Goal: Task Accomplishment & Management: Manage account settings

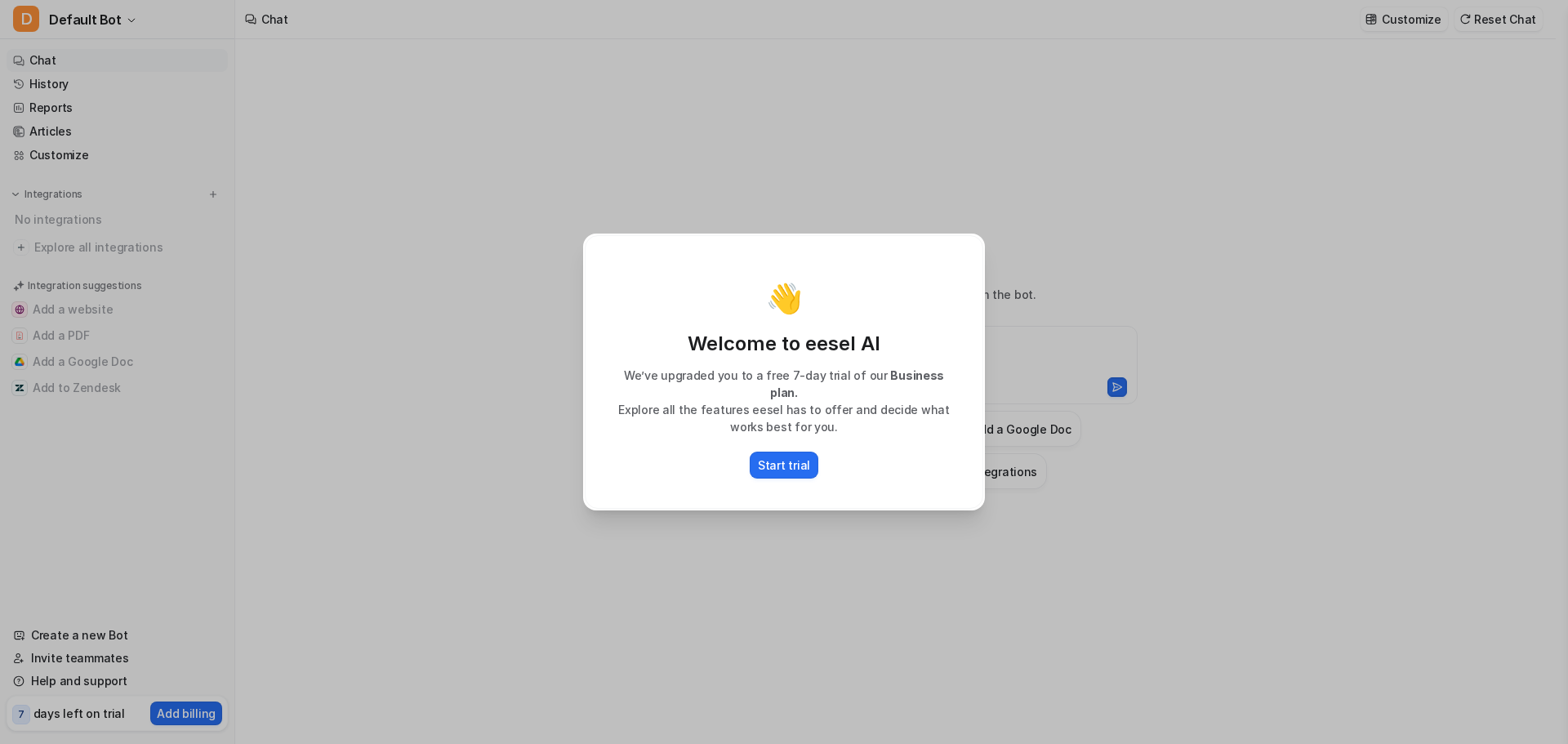
click at [36, 100] on div "👋 Welcome to eesel AI We’ve upgraded you to a free 7-day trial of our Business …" at bounding box center [784, 372] width 1568 height 744
click at [861, 403] on p "Explore all the features eesel has to offer and decide what works best for you." at bounding box center [784, 418] width 364 height 34
click at [781, 457] on p "Start trial" at bounding box center [784, 466] width 52 height 17
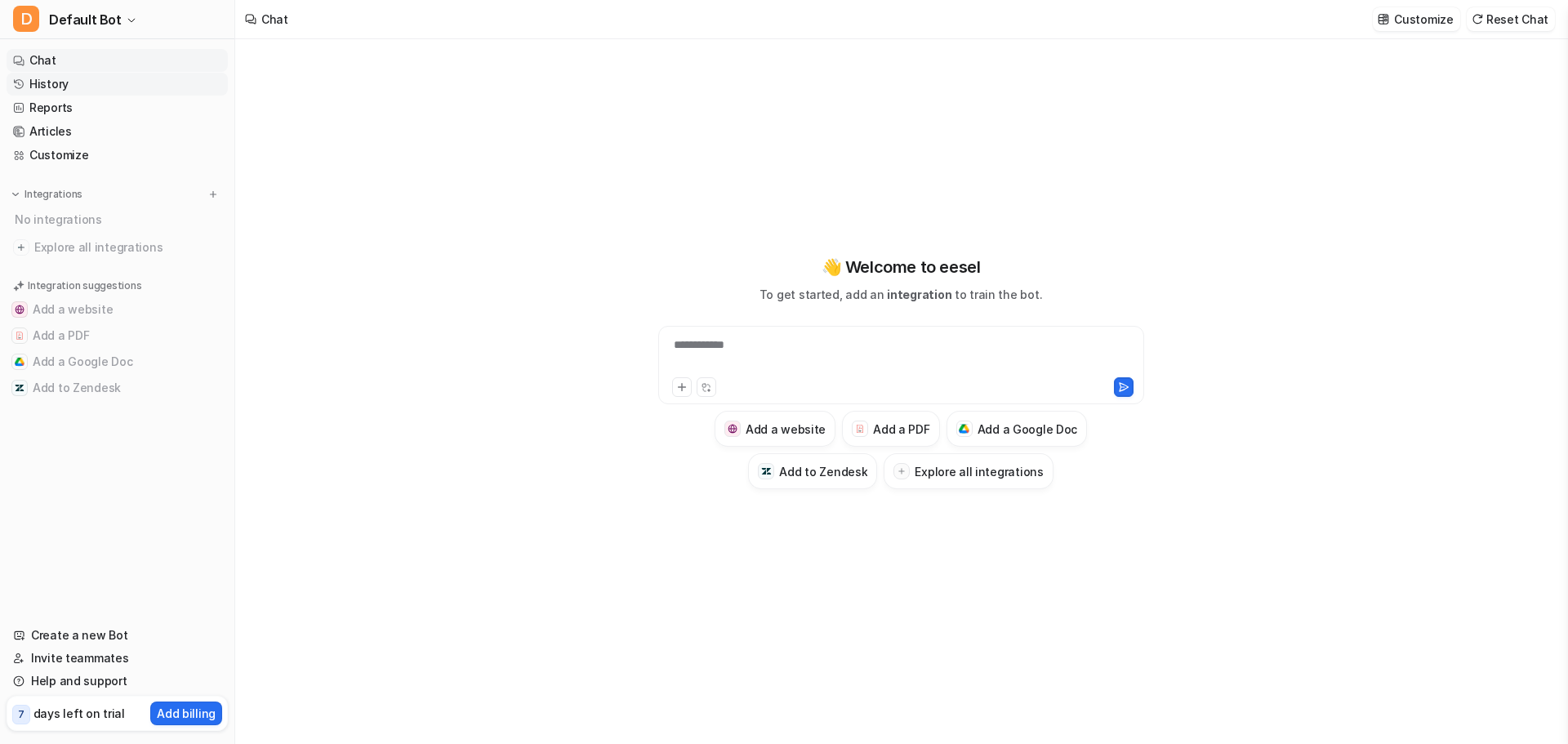
click at [48, 76] on link "History" at bounding box center [117, 83] width 221 height 23
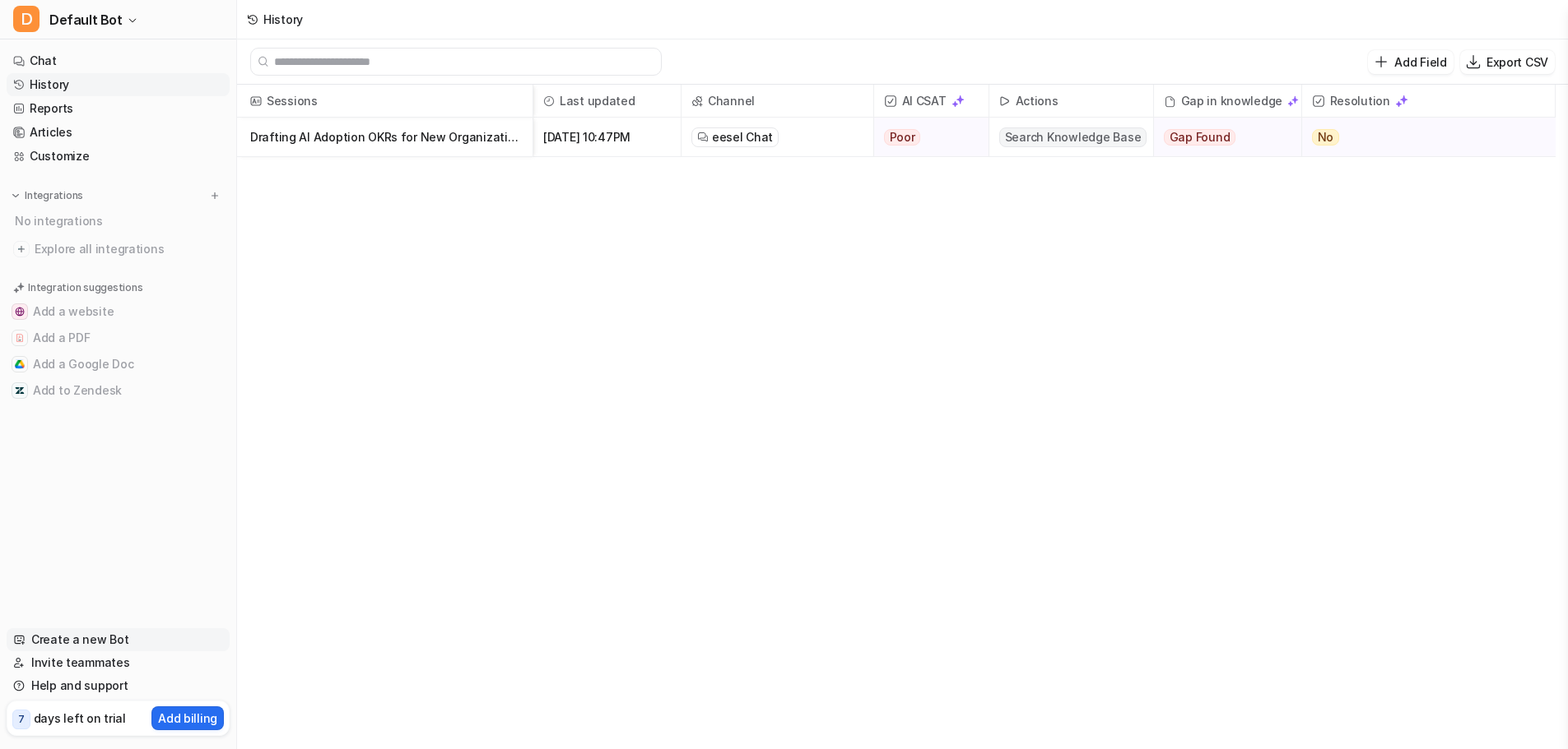
click at [99, 644] on link "Create a new Bot" at bounding box center [118, 639] width 223 height 23
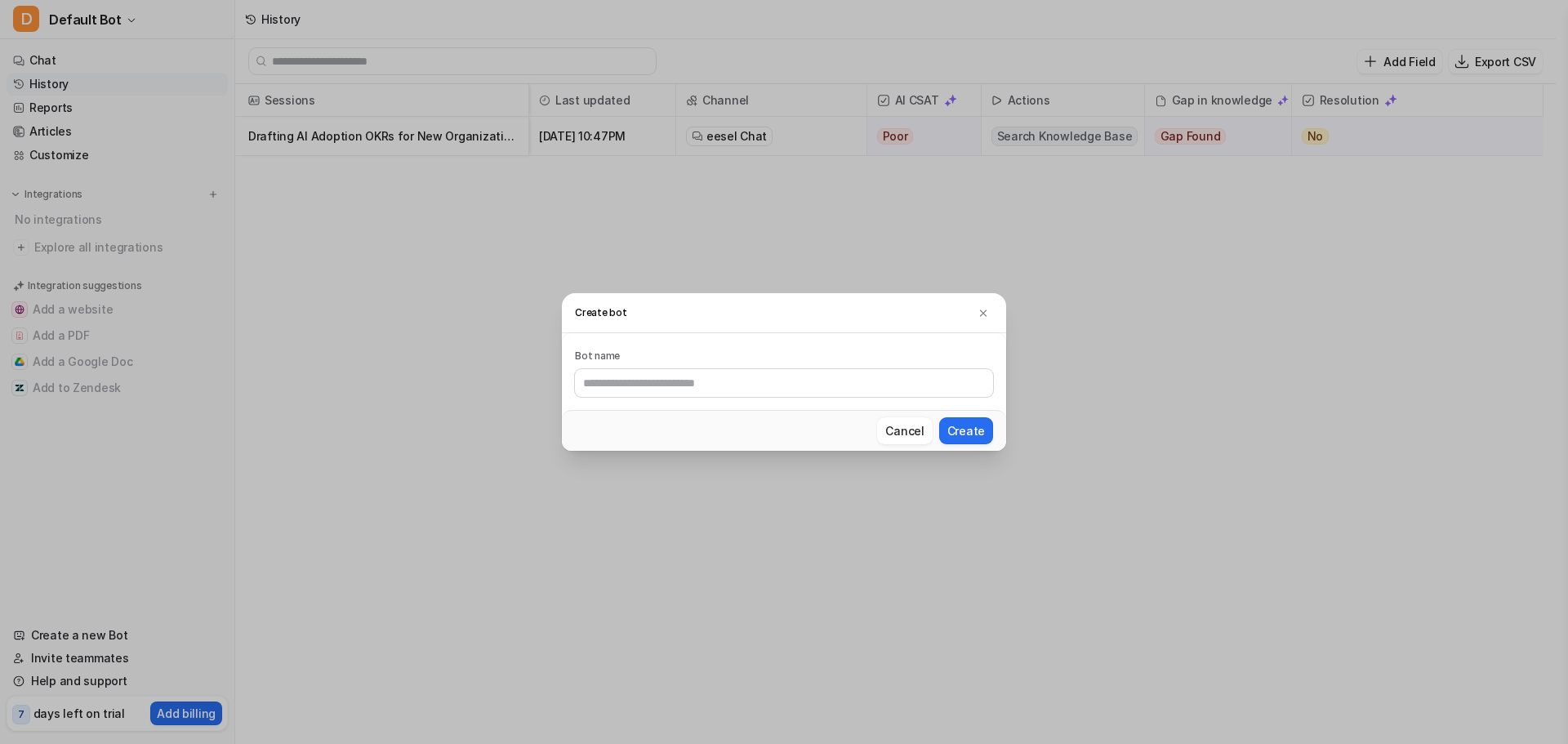
click at [699, 398] on div "Bot name" at bounding box center [784, 372] width 444 height 77
click at [769, 389] on input "text" at bounding box center [784, 383] width 418 height 28
type input "**"
drag, startPoint x: 1001, startPoint y: 438, endPoint x: 982, endPoint y: 438, distance: 19.0
click at [1001, 438] on div "Cancel Create" at bounding box center [784, 431] width 444 height 41
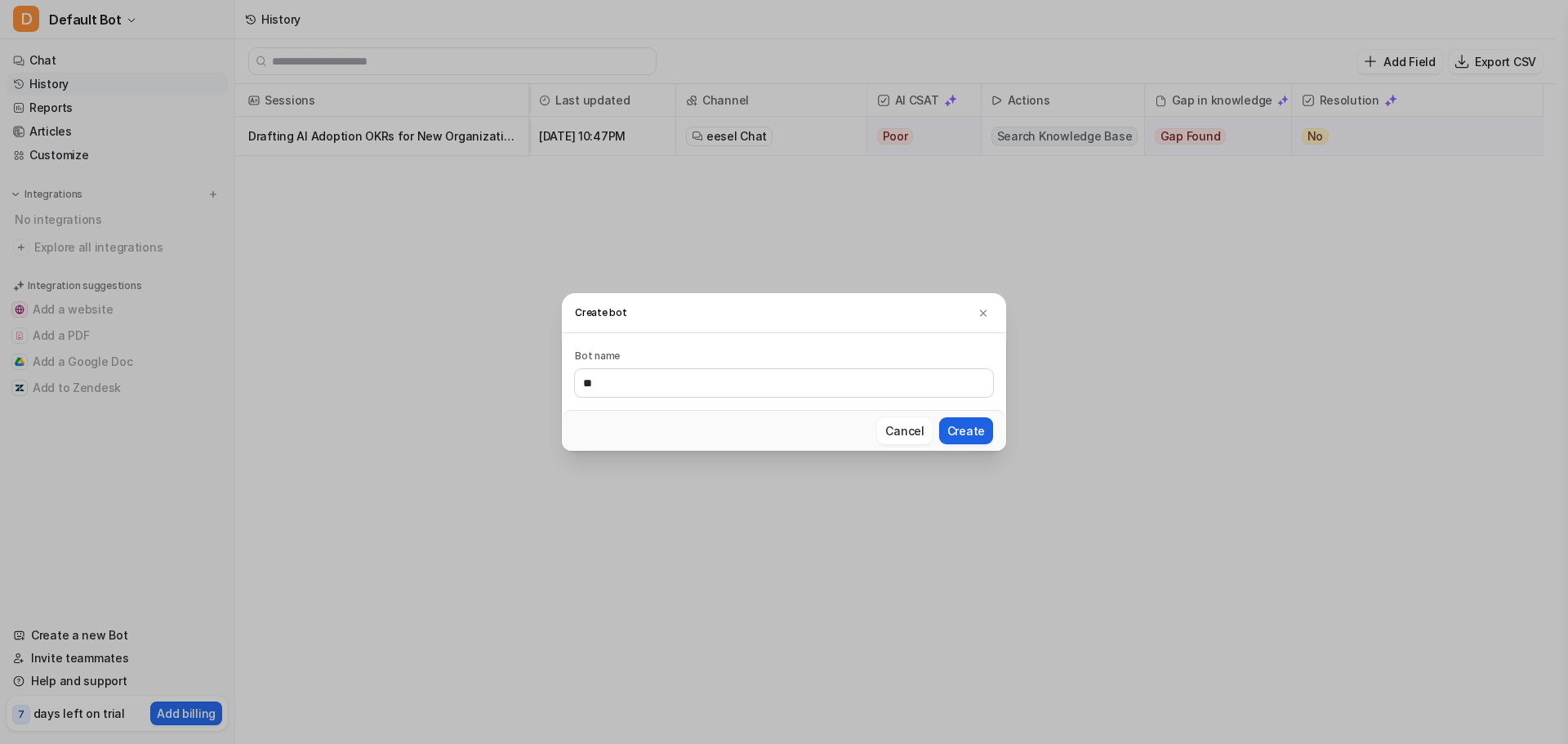
click at [981, 438] on button "Create" at bounding box center [966, 432] width 54 height 27
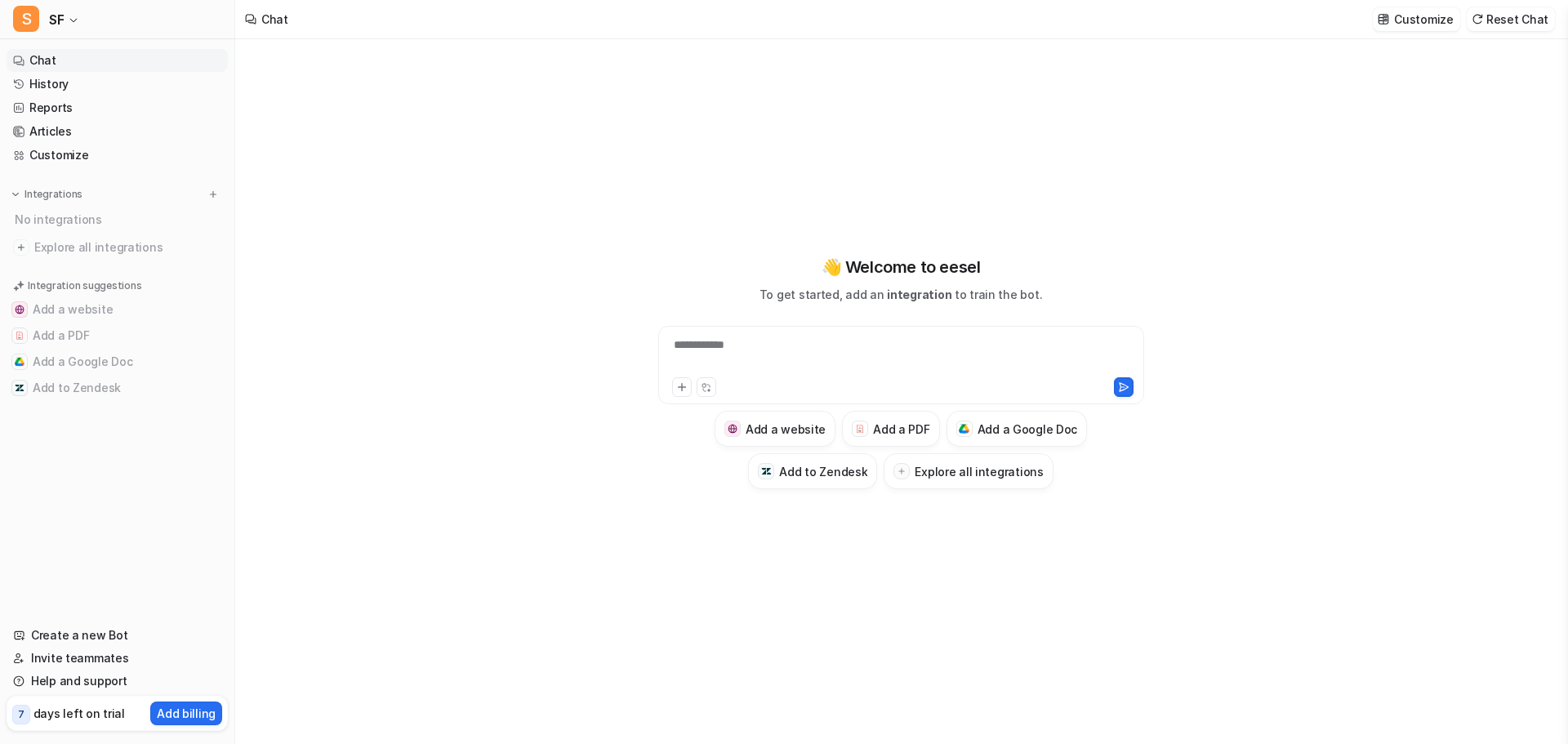
type textarea "**********"
click at [764, 341] on div at bounding box center [901, 355] width 478 height 37
click at [523, 358] on div "👋 Welcome to eesel To get started, add an integration to train the bot. Add a w…" at bounding box center [900, 392] width 1331 height 705
click at [88, 61] on link "Chat" at bounding box center [117, 60] width 221 height 23
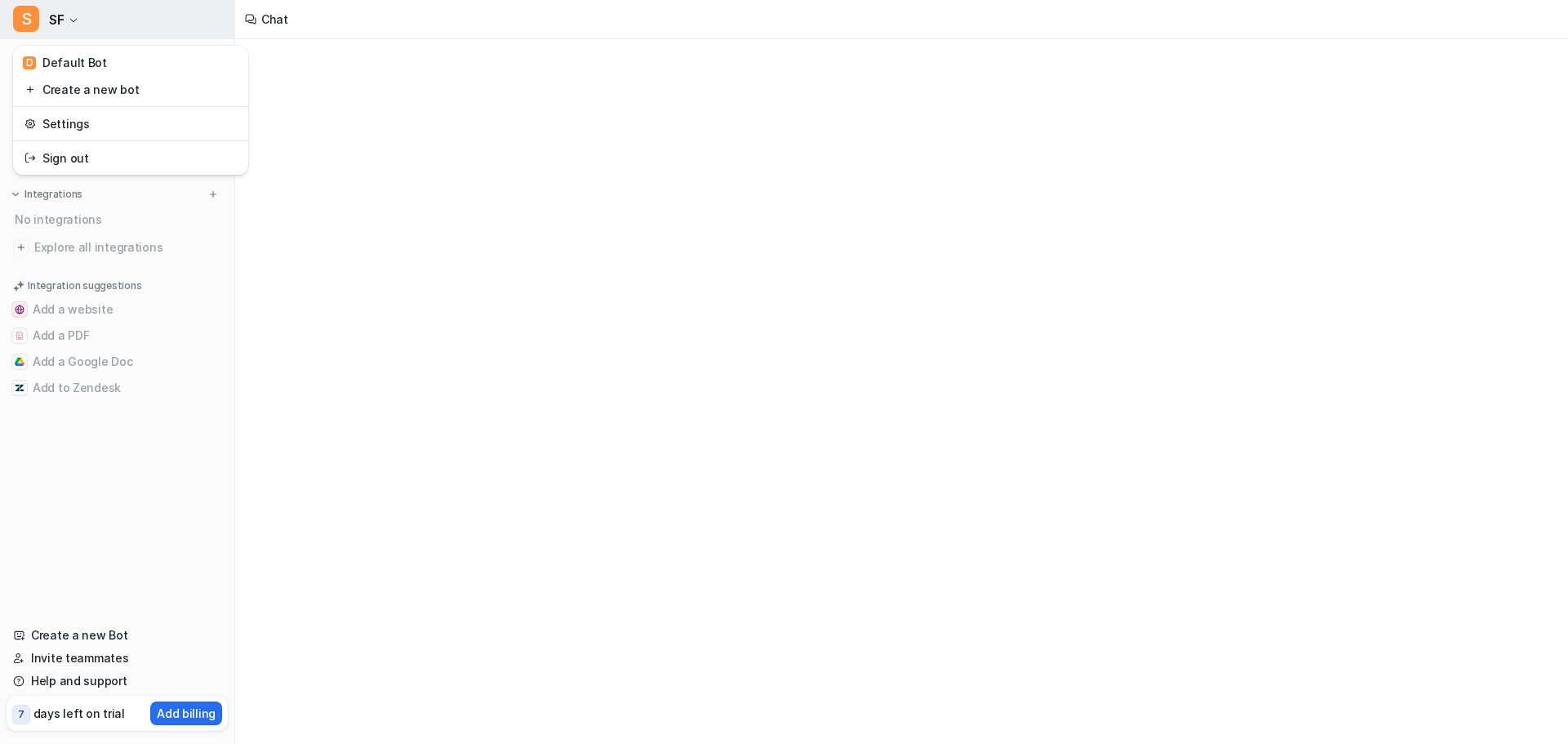
click at [71, 31] on button "S SF" at bounding box center [117, 20] width 234 height 39
click at [71, 125] on link "Settings" at bounding box center [130, 124] width 225 height 27
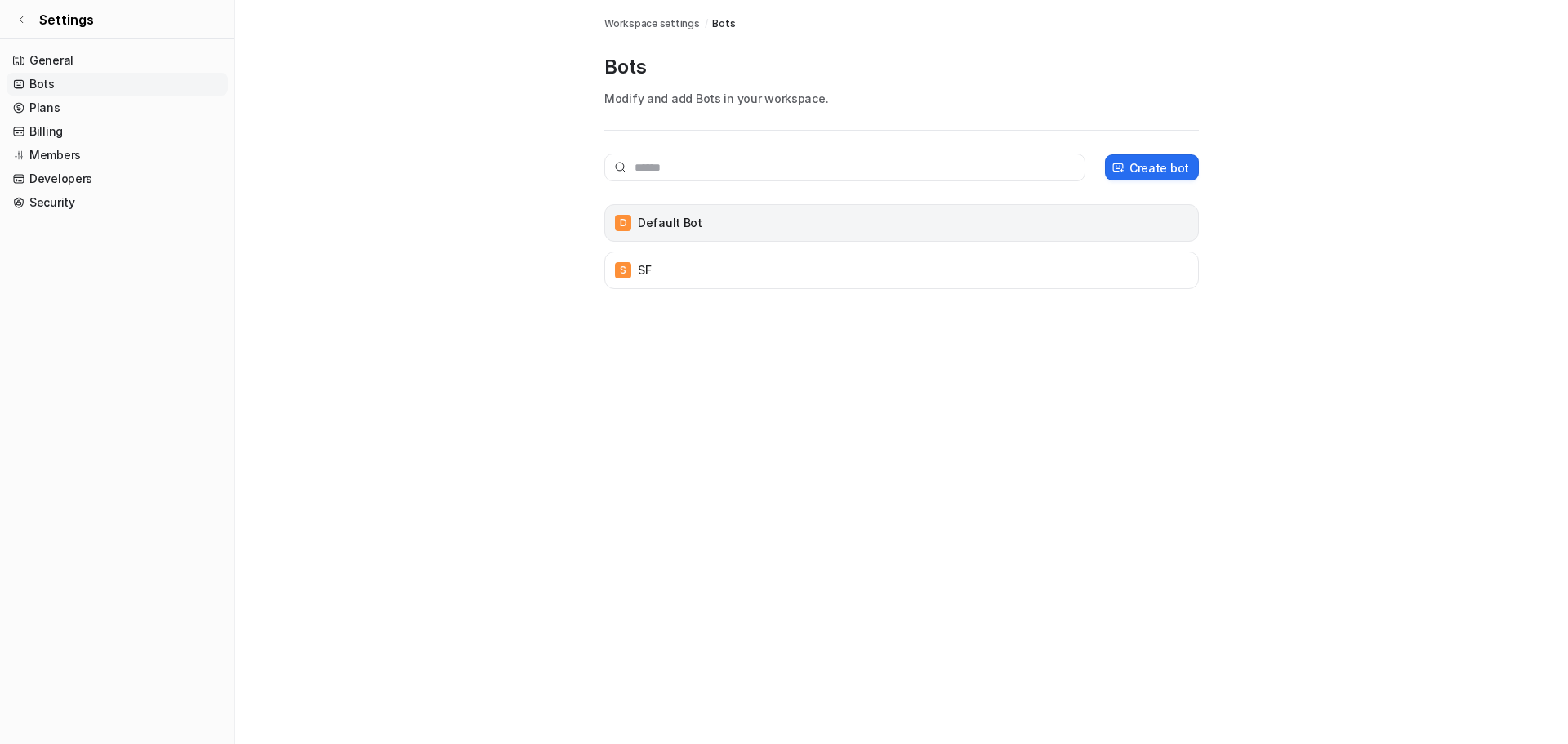
click at [675, 223] on p "Default Bot" at bounding box center [670, 222] width 65 height 16
